Goal: Task Accomplishment & Management: Use online tool/utility

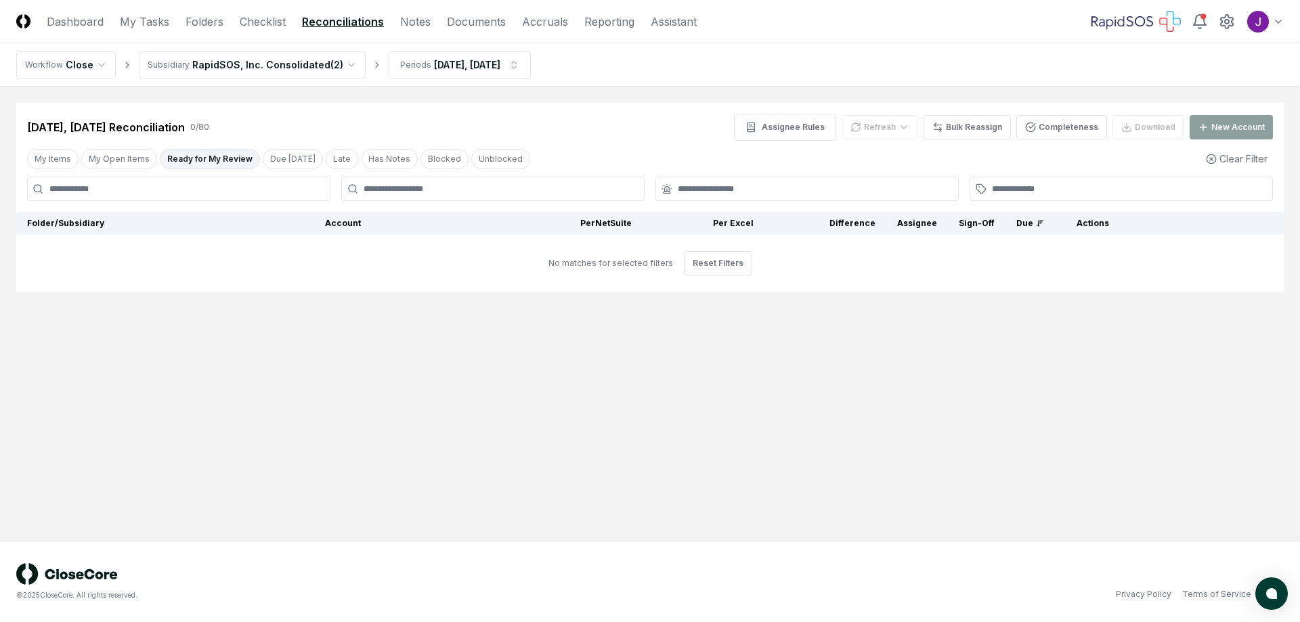
click at [259, 12] on header "CloseCore Dashboard My Tasks Folders Checklist Reconciliations Notes Documents …" at bounding box center [650, 21] width 1300 height 43
click at [261, 21] on link "Checklist" at bounding box center [263, 22] width 46 height 16
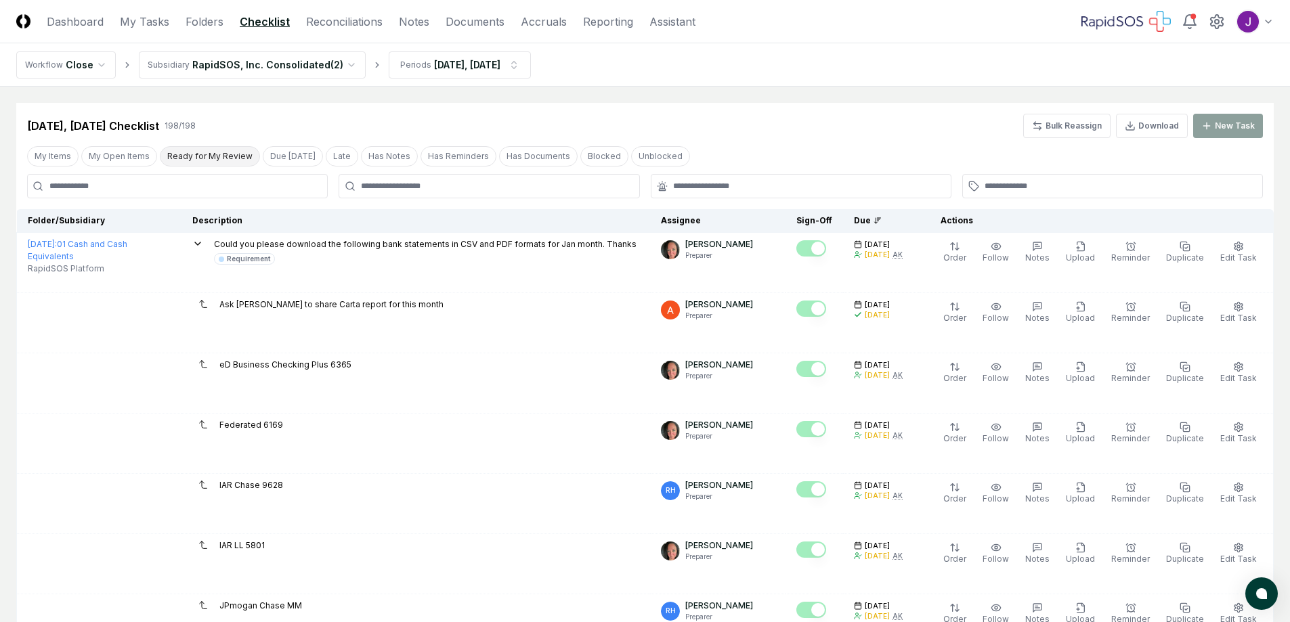
click at [203, 154] on button "Ready for My Review" at bounding box center [210, 156] width 100 height 20
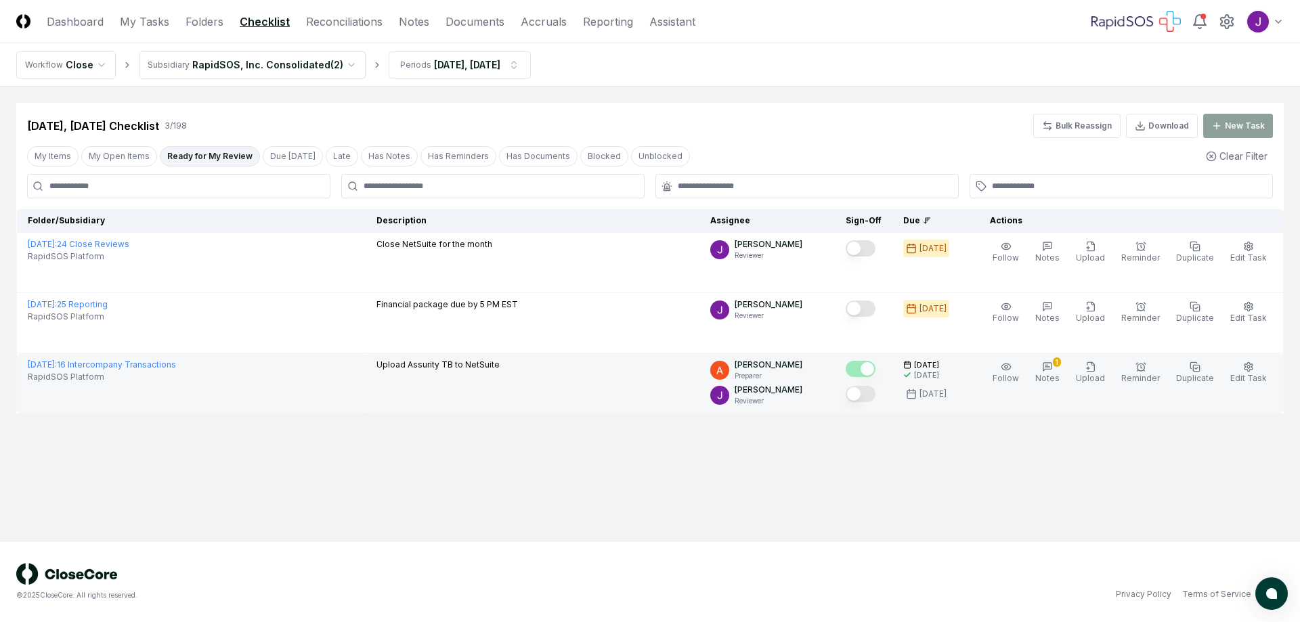
click at [866, 391] on button "Mark complete" at bounding box center [861, 394] width 30 height 16
click at [1052, 363] on icon "button" at bounding box center [1047, 367] width 8 height 8
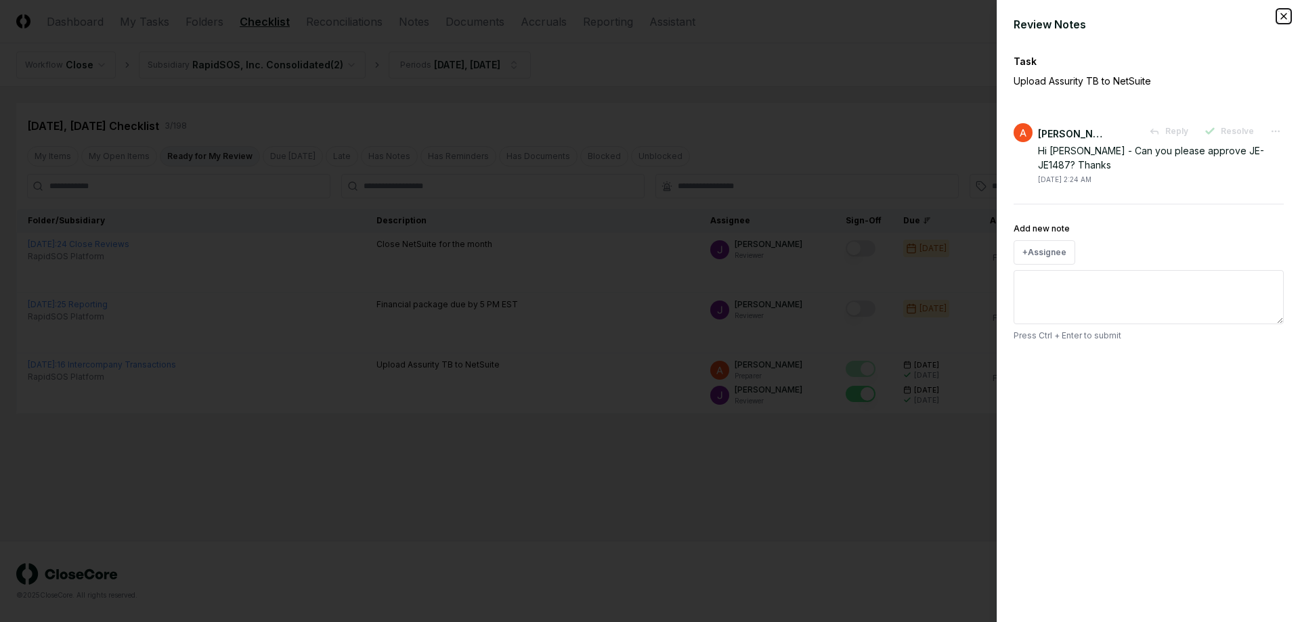
click at [1289, 17] on icon "button" at bounding box center [1283, 16] width 11 height 11
